Goal: Task Accomplishment & Management: Manage account settings

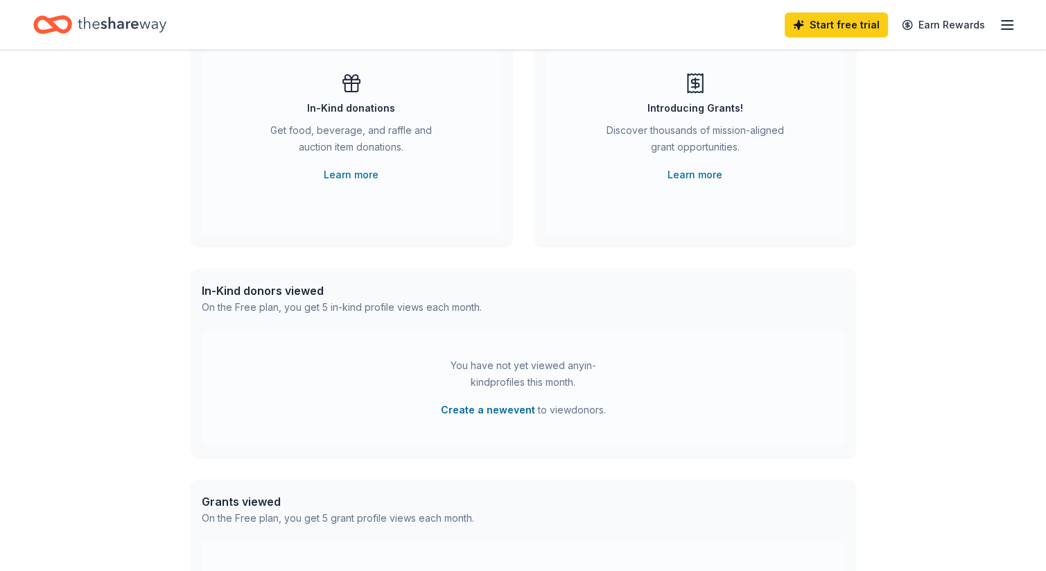
scroll to position [149, 0]
click at [490, 408] on button "Create a new event" at bounding box center [488, 408] width 94 height 17
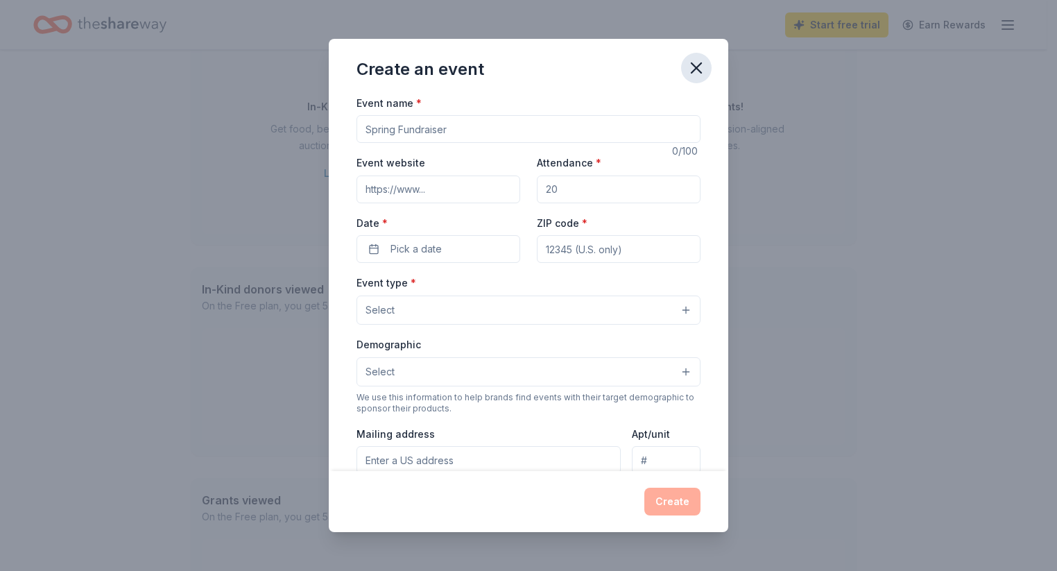
click at [699, 69] on icon "button" at bounding box center [696, 68] width 10 height 10
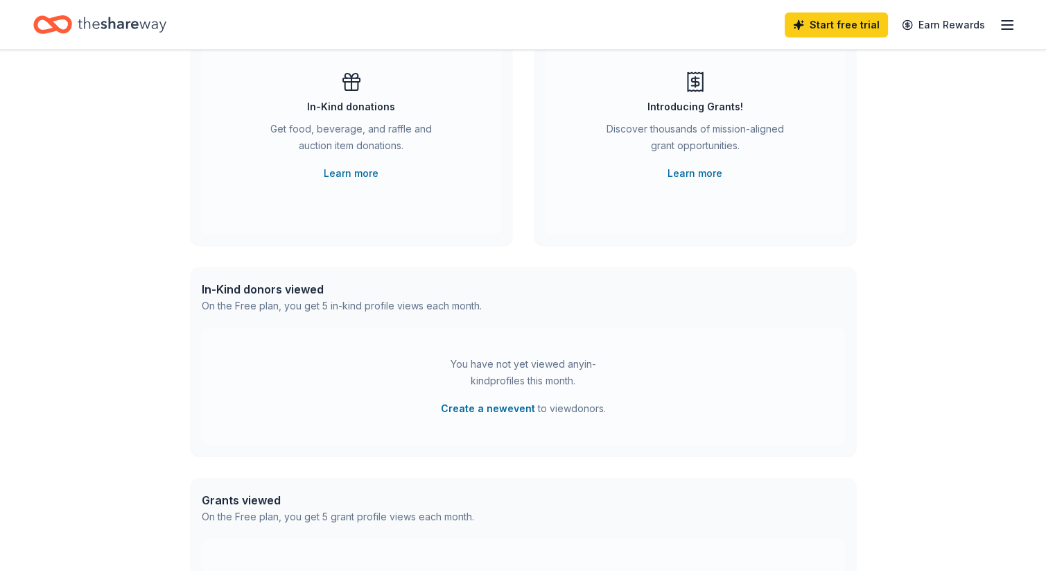
click at [1006, 19] on icon "button" at bounding box center [1007, 25] width 17 height 17
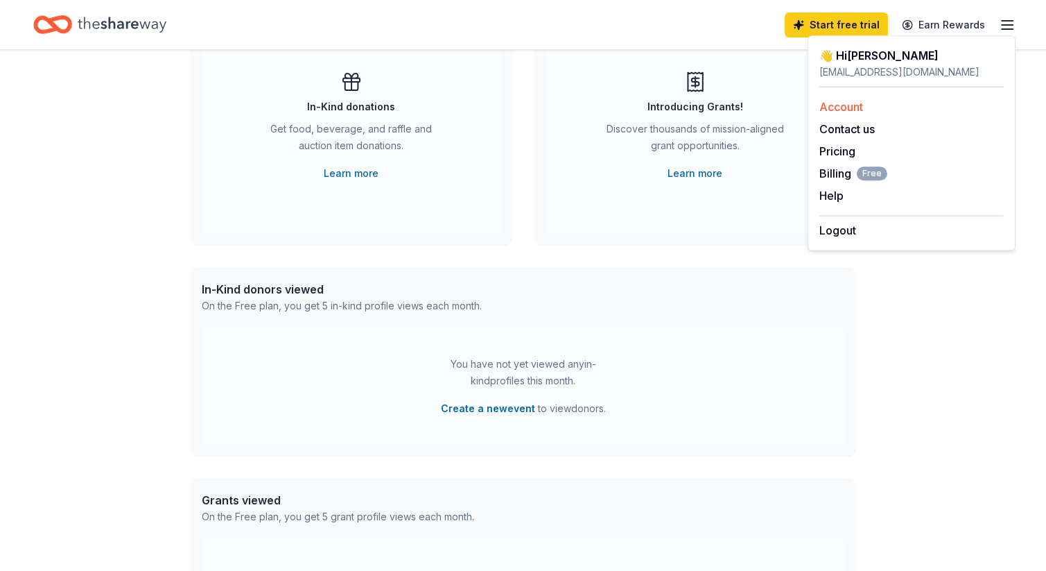
click at [843, 112] on link "Account" at bounding box center [842, 107] width 44 height 14
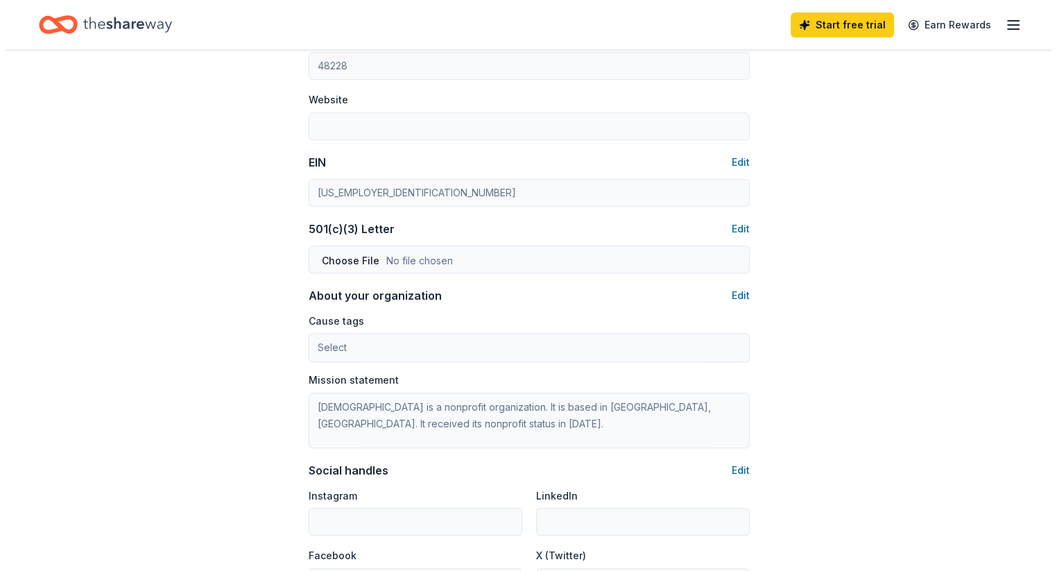
scroll to position [598, 0]
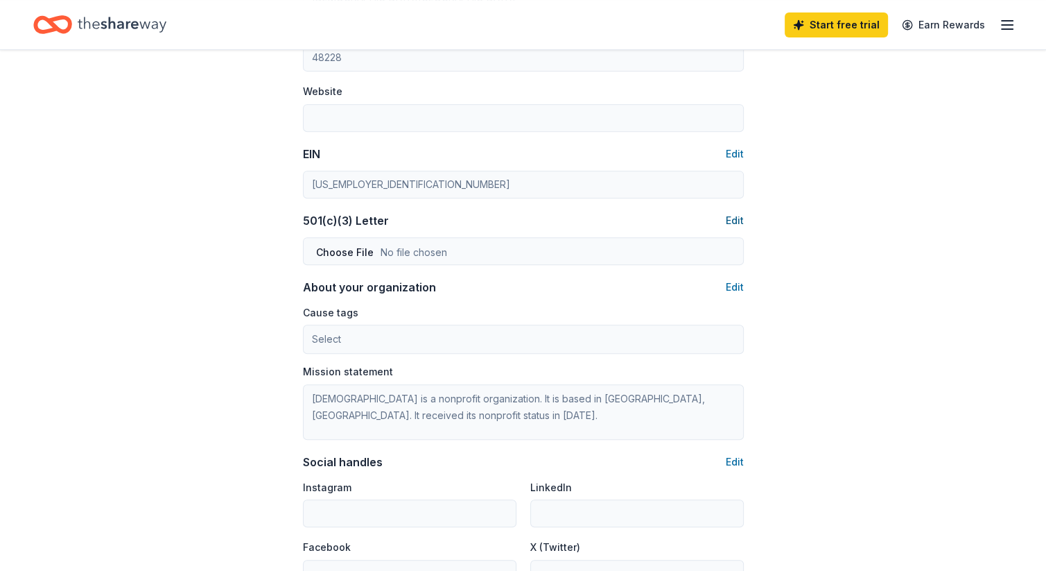
click at [731, 218] on button "Edit" at bounding box center [735, 220] width 18 height 17
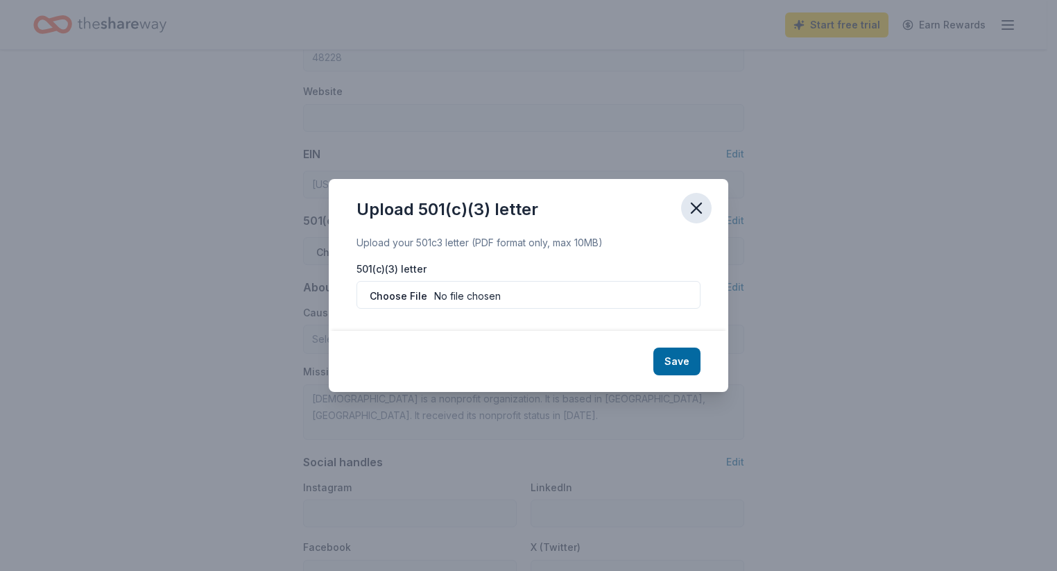
click at [699, 209] on icon "button" at bounding box center [696, 208] width 10 height 10
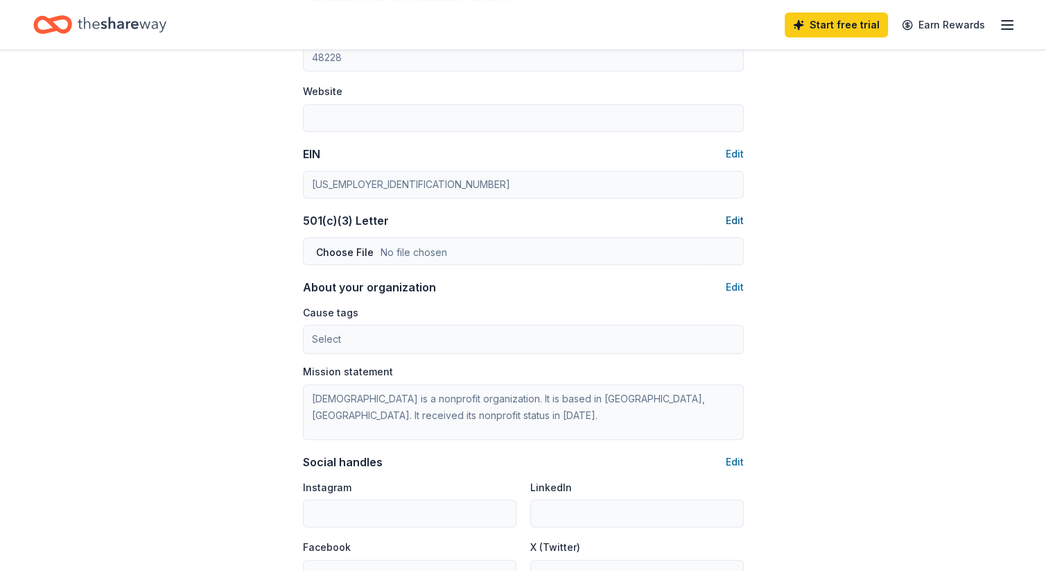
click at [742, 222] on button "Edit" at bounding box center [735, 220] width 18 height 17
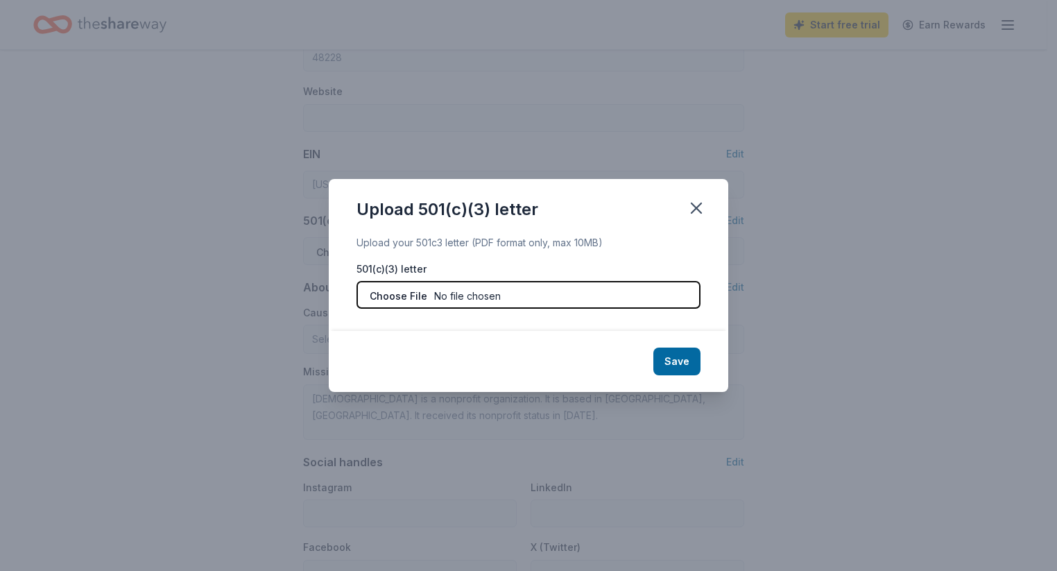
click at [413, 297] on input "file" at bounding box center [528, 295] width 344 height 28
click at [485, 299] on input "file" at bounding box center [528, 295] width 344 height 28
click at [487, 297] on input "file" at bounding box center [528, 295] width 344 height 28
click at [508, 297] on input "file" at bounding box center [528, 295] width 344 height 28
